Goal: Task Accomplishment & Management: Manage account settings

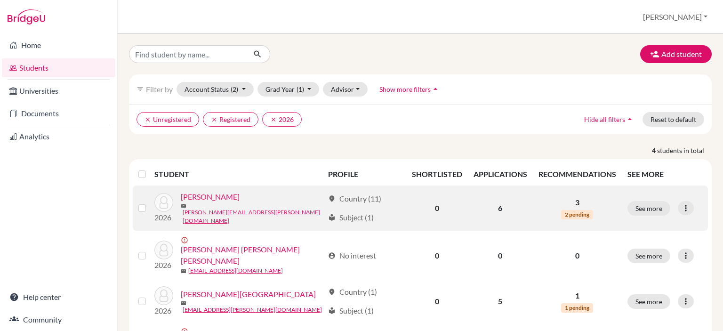
click at [222, 202] on link "[PERSON_NAME]" at bounding box center [210, 196] width 59 height 11
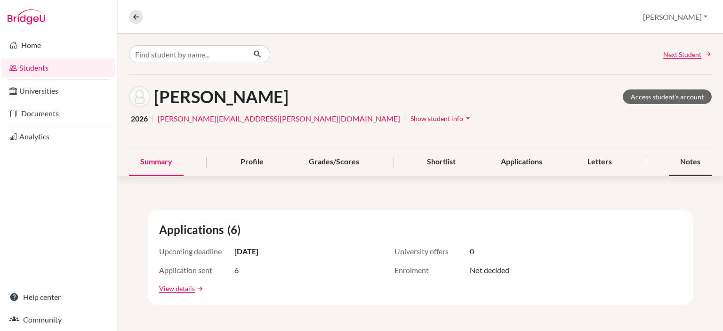
click at [677, 165] on div "Notes" at bounding box center [690, 162] width 43 height 28
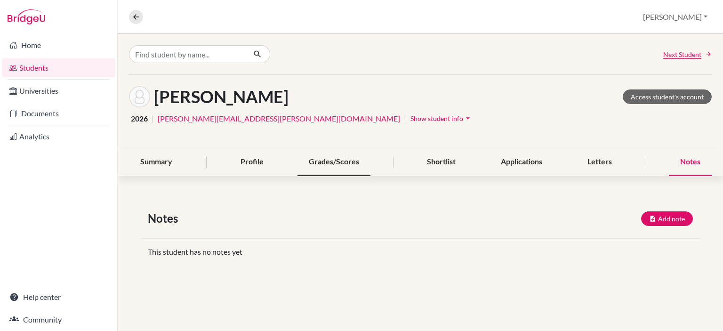
click at [354, 161] on div "Grades/Scores" at bounding box center [334, 162] width 73 height 28
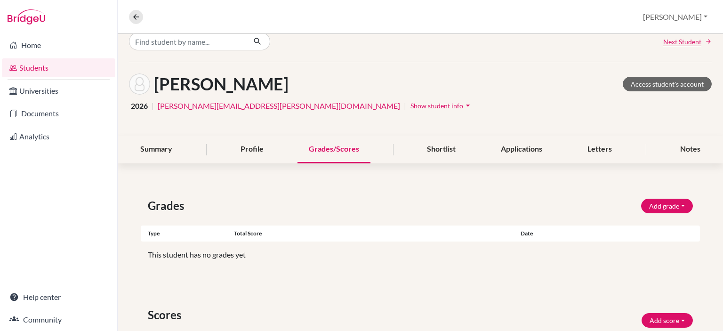
scroll to position [8, 0]
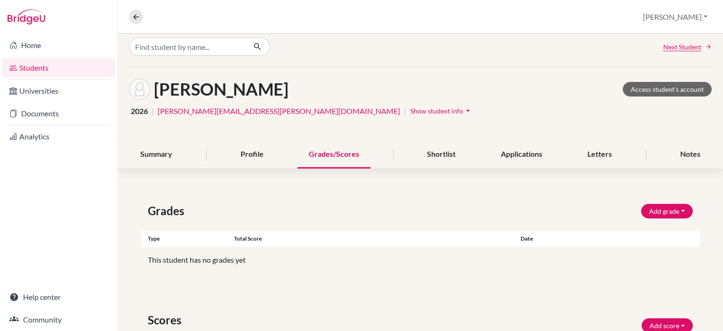
click at [410, 110] on span "Show student info" at bounding box center [436, 111] width 53 height 8
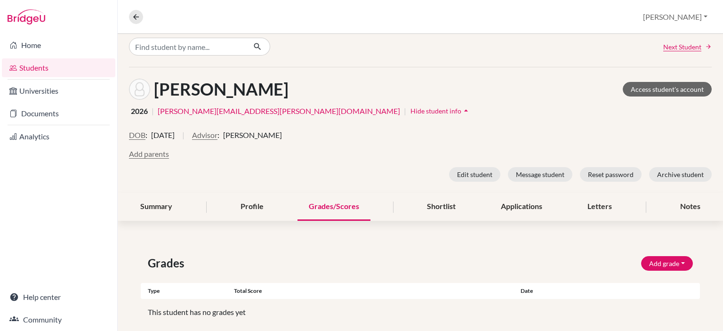
click at [32, 71] on link "Students" at bounding box center [58, 67] width 113 height 19
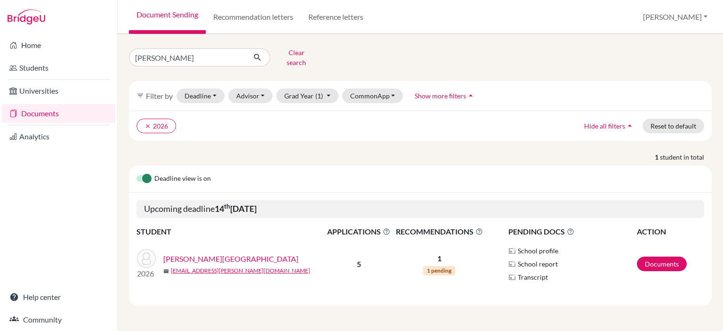
click at [406, 170] on div "Deadline view is on" at bounding box center [420, 179] width 583 height 27
click at [32, 65] on link "Students" at bounding box center [58, 67] width 113 height 19
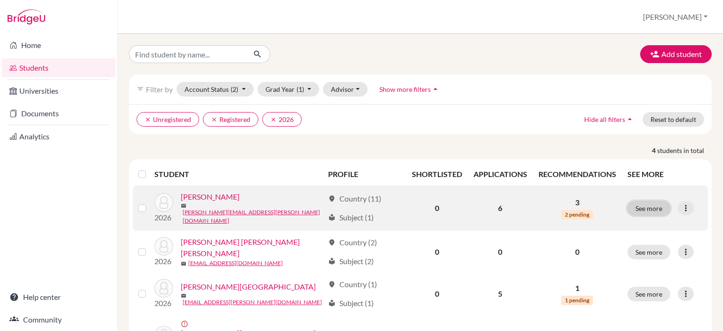
click at [631, 208] on button "See more" at bounding box center [648, 208] width 43 height 15
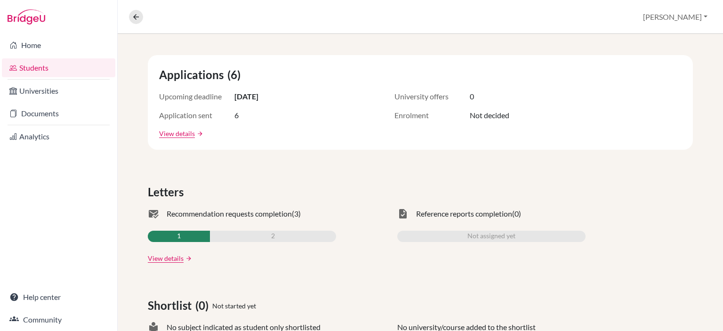
scroll to position [156, 0]
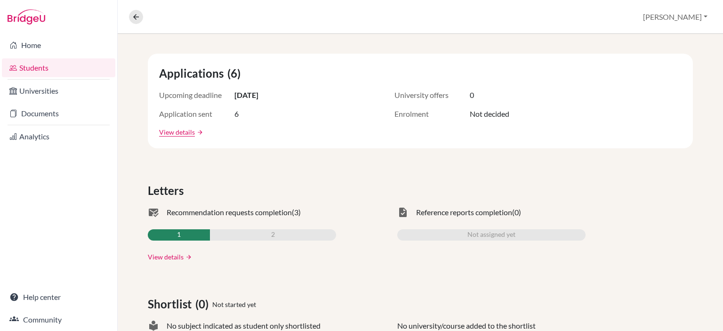
click at [172, 255] on link "View details" at bounding box center [166, 257] width 36 height 10
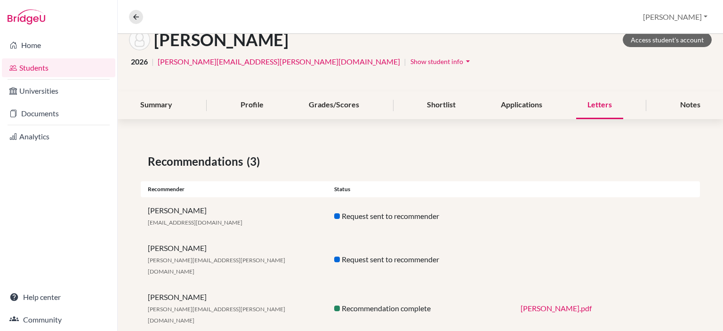
scroll to position [58, 0]
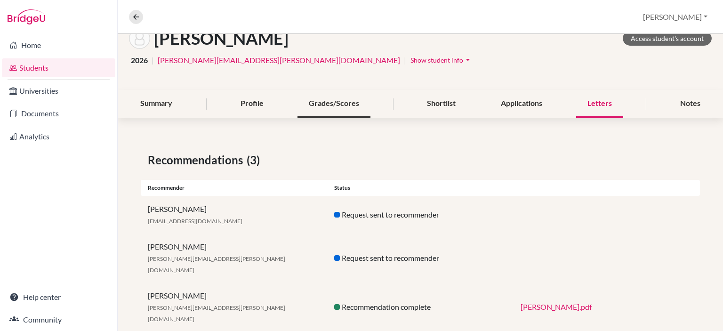
click at [330, 104] on div "Grades/Scores" at bounding box center [334, 104] width 73 height 28
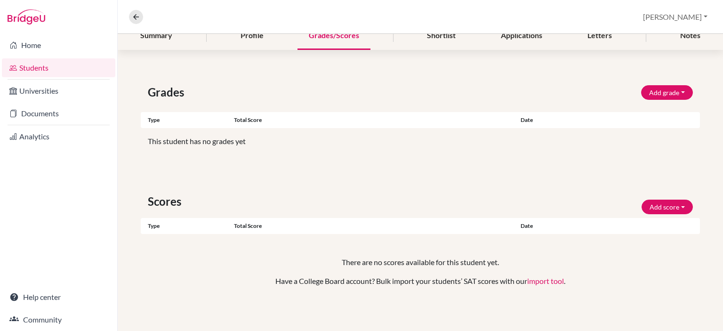
scroll to position [122, 0]
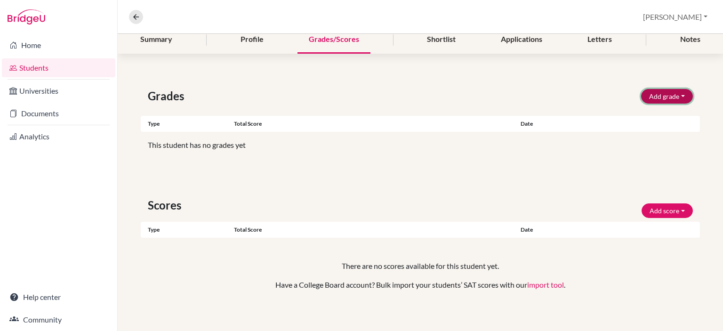
click at [670, 96] on button "Add grade" at bounding box center [667, 96] width 52 height 15
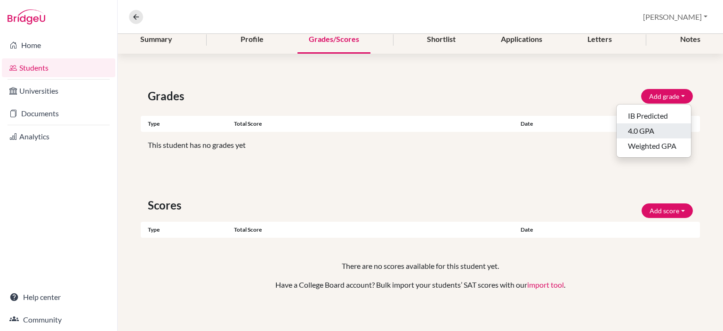
click at [642, 131] on button "4.0 GPA" at bounding box center [654, 130] width 74 height 15
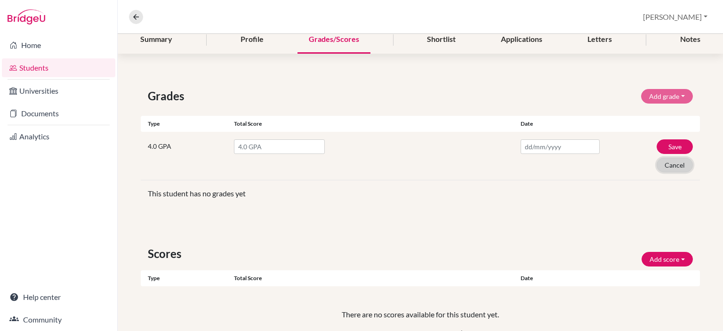
click at [667, 161] on button "Cancel" at bounding box center [675, 165] width 36 height 15
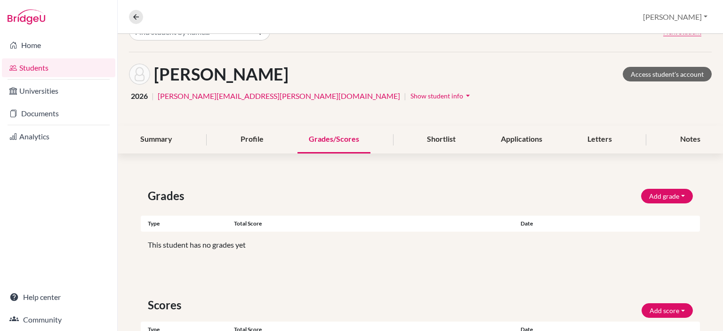
scroll to position [19, 0]
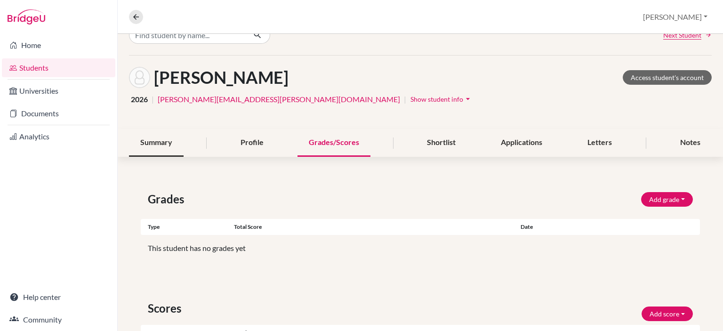
click at [153, 135] on div "Summary" at bounding box center [156, 143] width 55 height 28
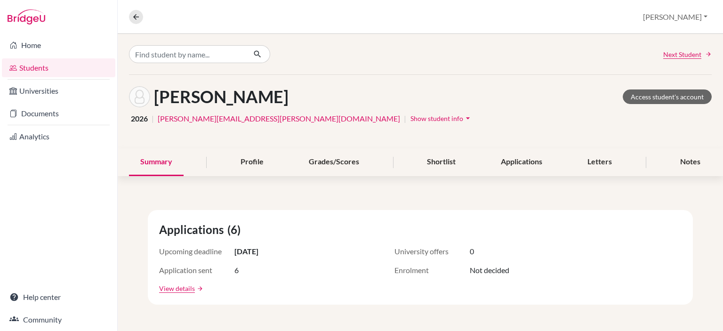
click at [463, 117] on icon "arrow_drop_down" at bounding box center [467, 117] width 9 height 9
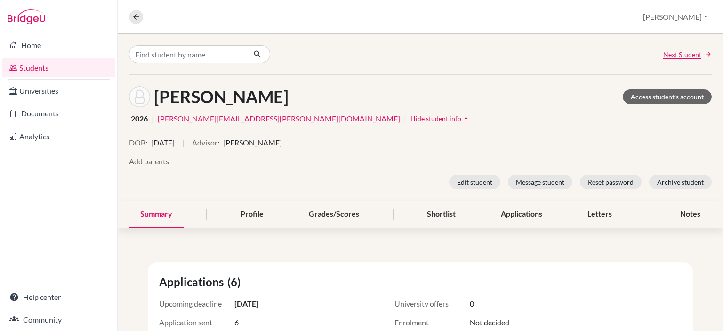
click at [26, 65] on link "Students" at bounding box center [58, 67] width 113 height 19
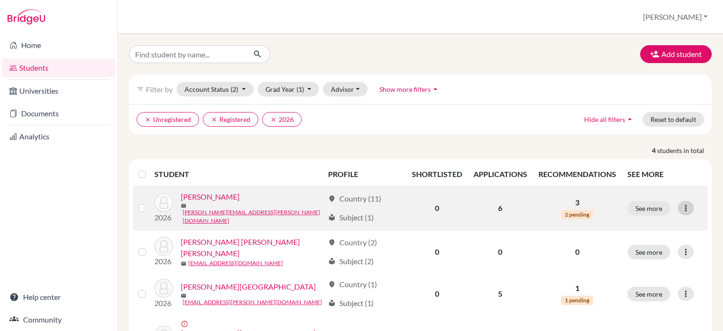
click at [681, 205] on icon at bounding box center [685, 207] width 9 height 9
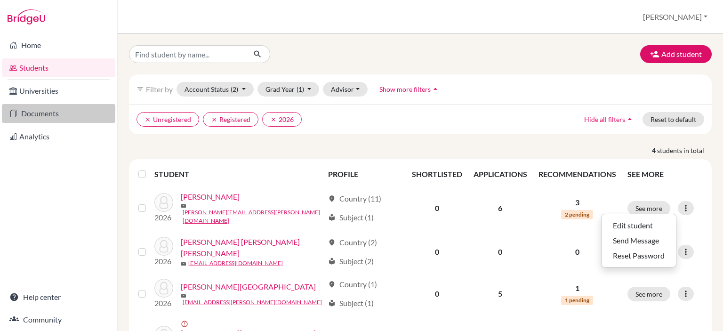
click at [40, 120] on link "Documents" at bounding box center [58, 113] width 113 height 19
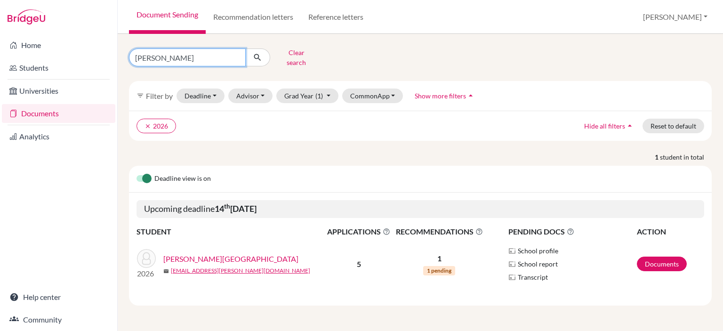
click at [218, 52] on input "[PERSON_NAME]" at bounding box center [187, 57] width 117 height 18
type input "P"
type input "[PERSON_NAME]"
click button "submit" at bounding box center [257, 57] width 25 height 18
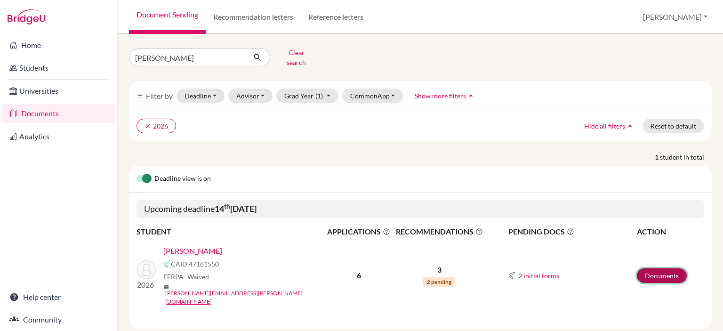
click at [670, 268] on link "Documents" at bounding box center [662, 275] width 50 height 15
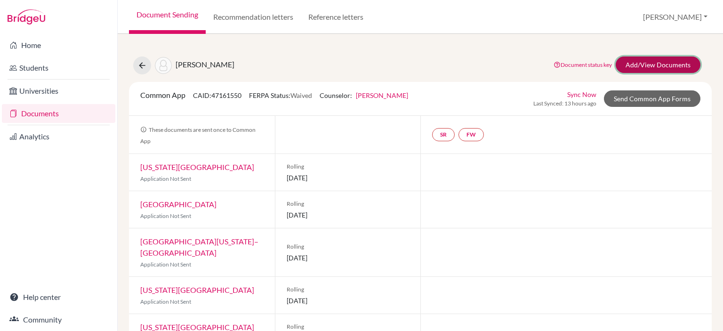
click at [629, 64] on link "Add/View Documents" at bounding box center [658, 64] width 85 height 16
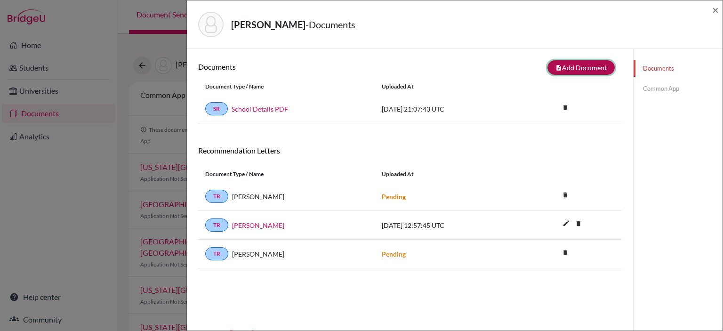
click at [558, 65] on button "note_add Add Document" at bounding box center [580, 67] width 67 height 15
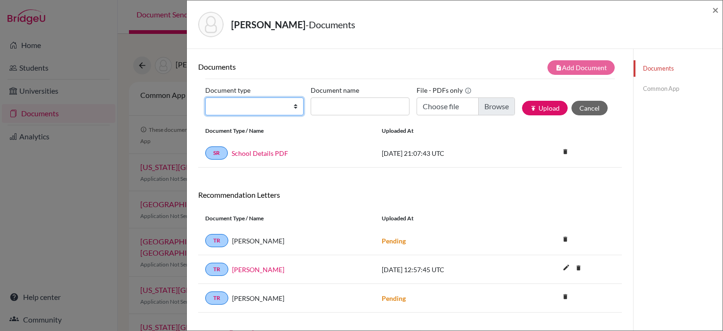
click at [295, 103] on select "Change explanation for Common App reports Counselor recommendation Internationa…" at bounding box center [254, 106] width 98 height 18
select select "2"
click at [205, 97] on select "Change explanation for Common App reports Counselor recommendation Internationa…" at bounding box center [254, 106] width 98 height 18
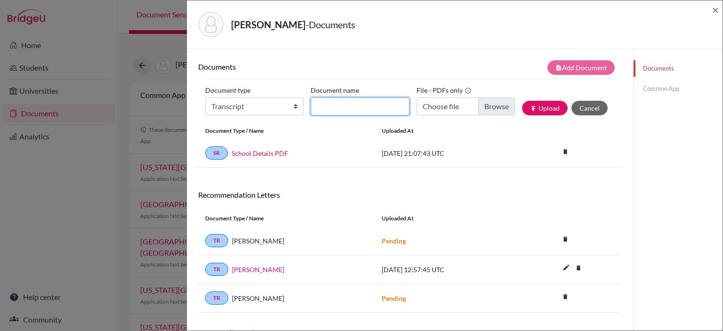
click at [388, 105] on input "Document name" at bounding box center [360, 106] width 98 height 18
type input "[PERSON_NAME]"
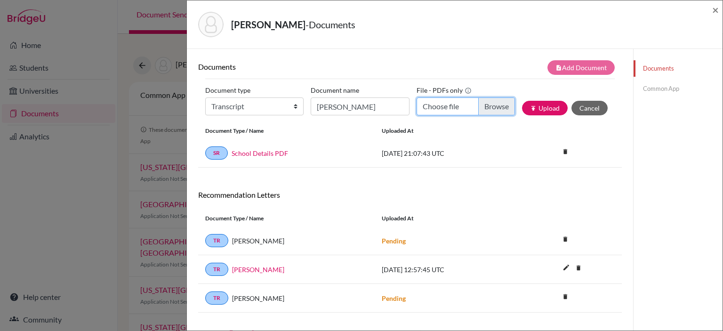
click at [484, 105] on input "Choose file" at bounding box center [466, 106] width 98 height 18
type input "C:\fakepath\Transcript grado 11 [PERSON_NAME].pdf"
click at [533, 111] on button "publish Upload" at bounding box center [545, 108] width 46 height 15
